Goal: Task Accomplishment & Management: Use online tool/utility

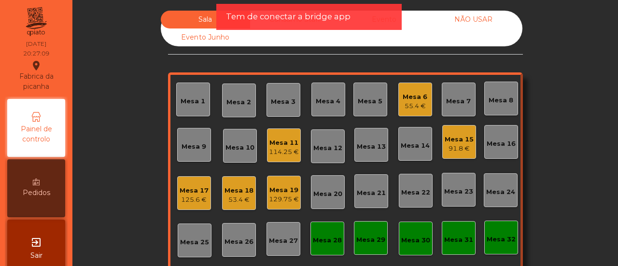
click at [236, 154] on div "Mesa 10" at bounding box center [240, 146] width 34 height 34
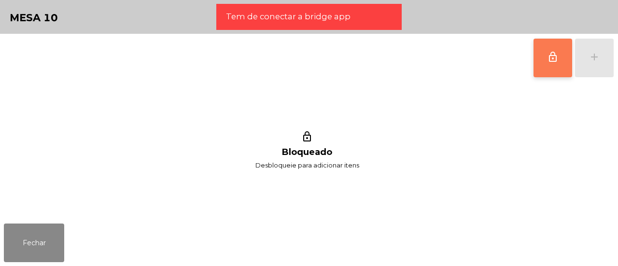
click at [557, 59] on span "lock_outline" at bounding box center [553, 57] width 12 height 12
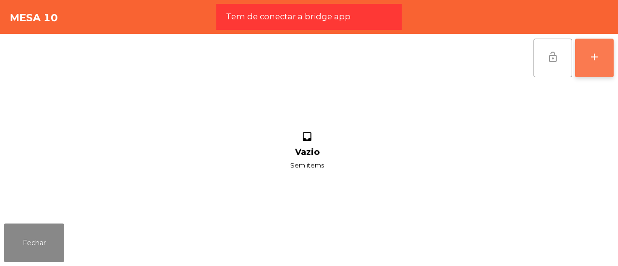
click at [598, 59] on div "add" at bounding box center [595, 57] width 12 height 12
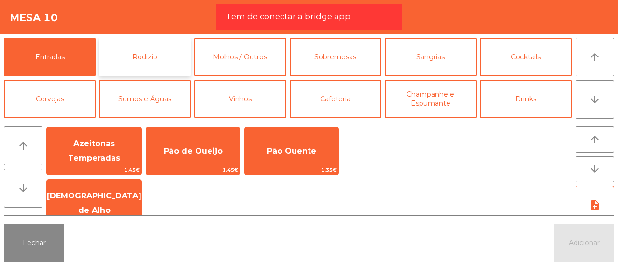
click at [122, 54] on button "Rodizio" at bounding box center [145, 57] width 92 height 39
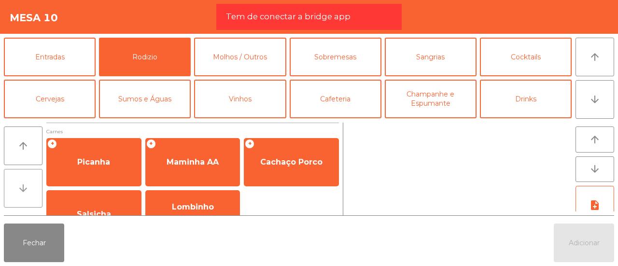
click at [29, 191] on button "arrow_downward" at bounding box center [23, 188] width 39 height 39
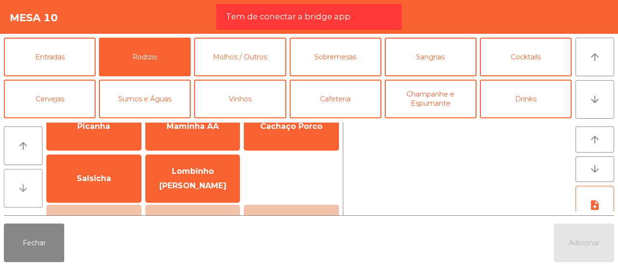
click at [29, 191] on button "arrow_downward" at bounding box center [23, 188] width 39 height 39
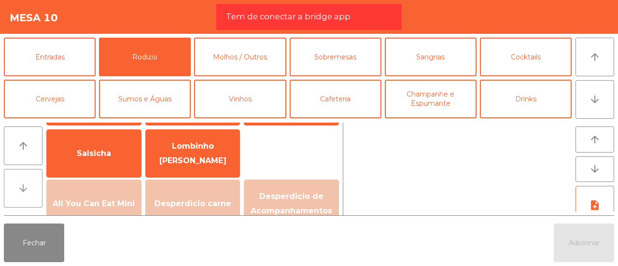
click at [29, 191] on button "arrow_downward" at bounding box center [23, 188] width 39 height 39
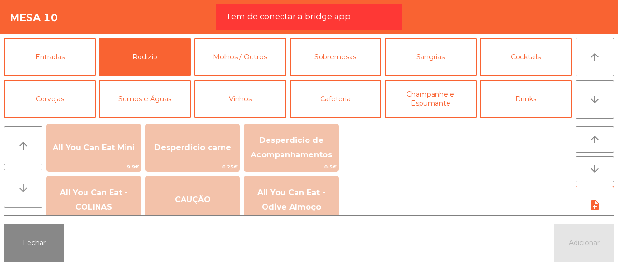
scroll to position [134, 0]
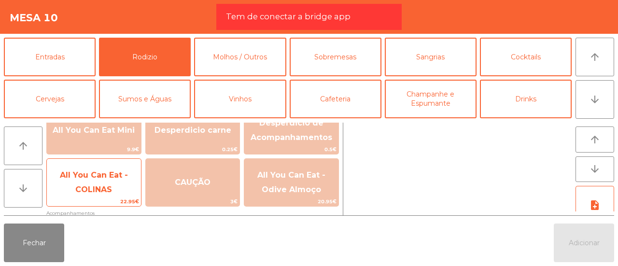
click at [92, 185] on span "All You Can Eat - COLINAS" at bounding box center [94, 183] width 68 height 24
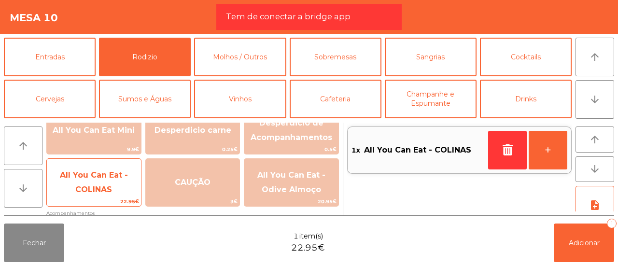
click at [92, 185] on span "All You Can Eat - COLINAS" at bounding box center [94, 183] width 68 height 24
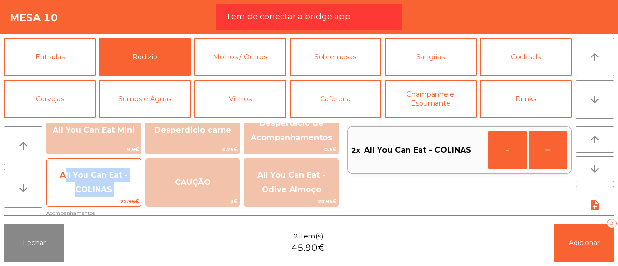
click at [92, 185] on span "All You Can Eat - COLINAS" at bounding box center [94, 183] width 68 height 24
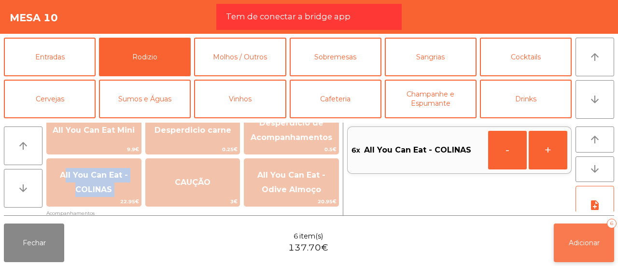
click at [574, 252] on button "Adicionar 6" at bounding box center [584, 243] width 60 height 39
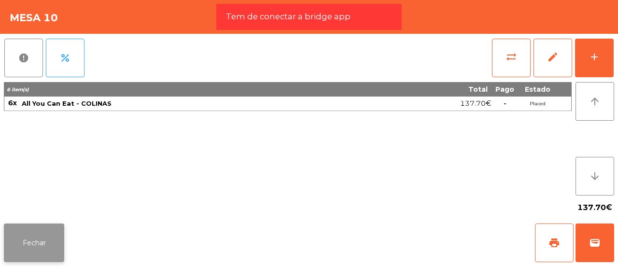
click at [43, 239] on button "Fechar" at bounding box center [34, 243] width 60 height 39
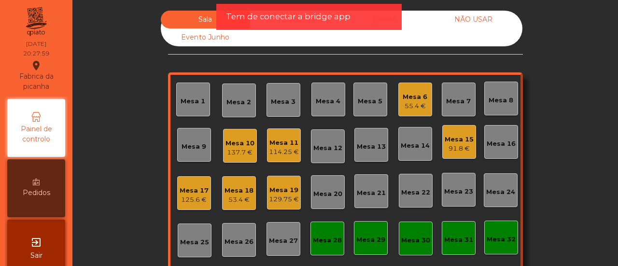
click at [494, 105] on div "Mesa 8" at bounding box center [501, 101] width 25 height 10
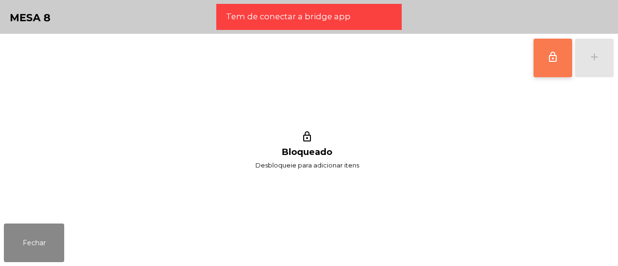
click at [548, 64] on button "lock_outline" at bounding box center [553, 58] width 39 height 39
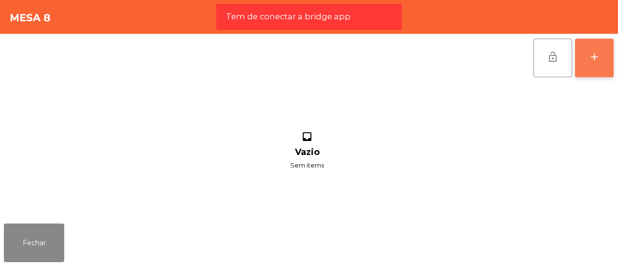
click at [584, 63] on button "add" at bounding box center [594, 58] width 39 height 39
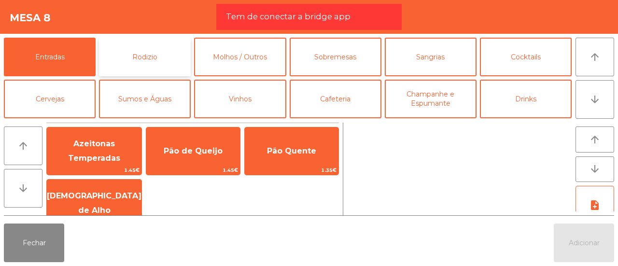
click at [150, 43] on button "Rodizio" at bounding box center [145, 57] width 92 height 39
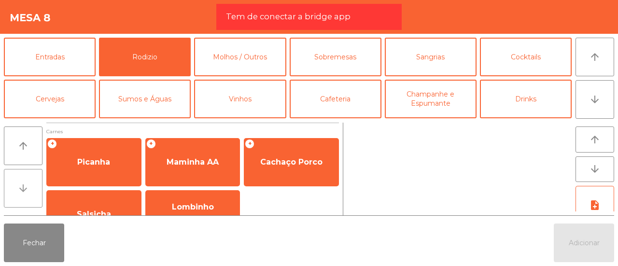
click at [18, 180] on button "arrow_downward" at bounding box center [23, 188] width 39 height 39
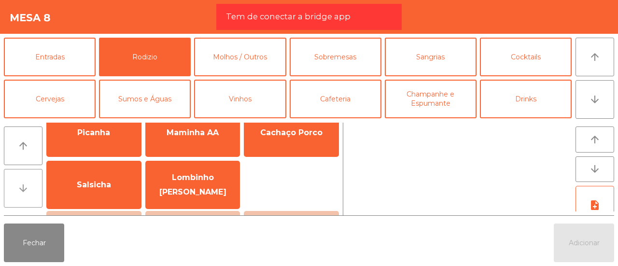
click at [18, 180] on button "arrow_downward" at bounding box center [23, 188] width 39 height 39
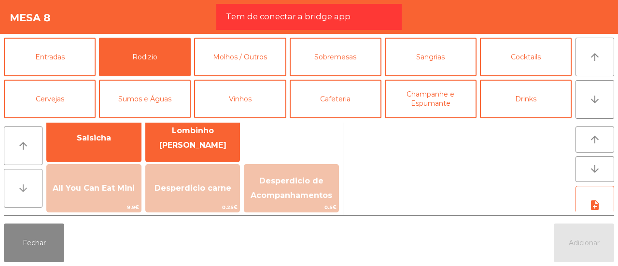
scroll to position [94, 0]
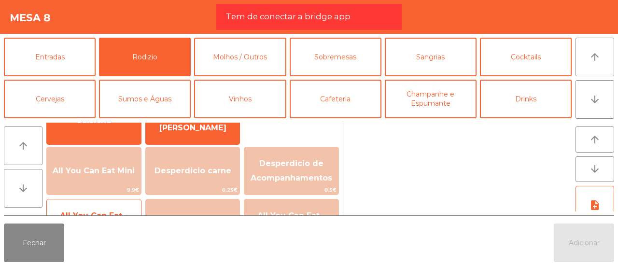
click at [86, 204] on span "All You Can Eat - COLINAS" at bounding box center [94, 223] width 94 height 41
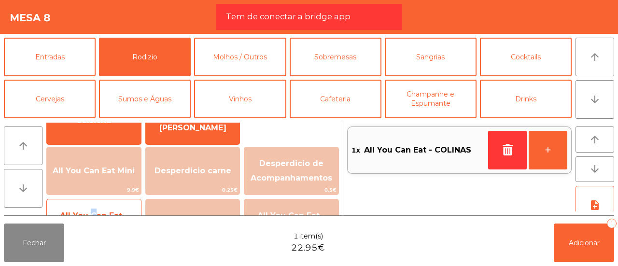
click at [86, 204] on span "All You Can Eat - COLINAS" at bounding box center [94, 223] width 94 height 41
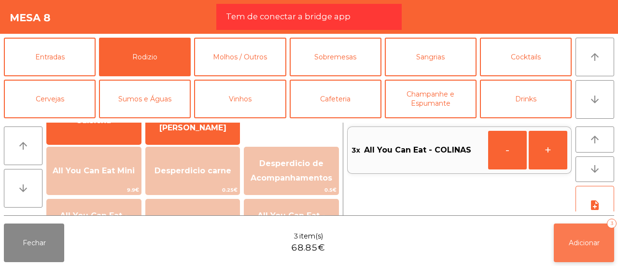
click at [579, 243] on span "Adicionar" at bounding box center [584, 243] width 31 height 9
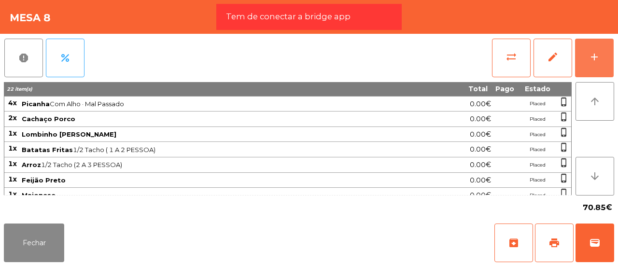
scroll to position [0, 0]
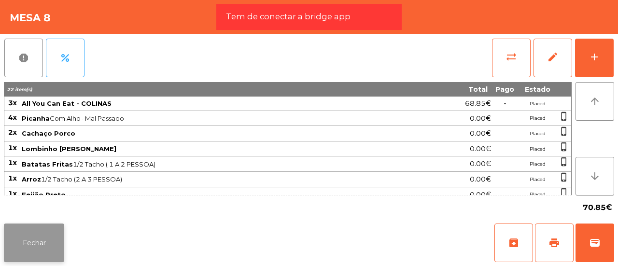
click at [27, 256] on button "Fechar" at bounding box center [34, 243] width 60 height 39
